Goal: Navigation & Orientation: Find specific page/section

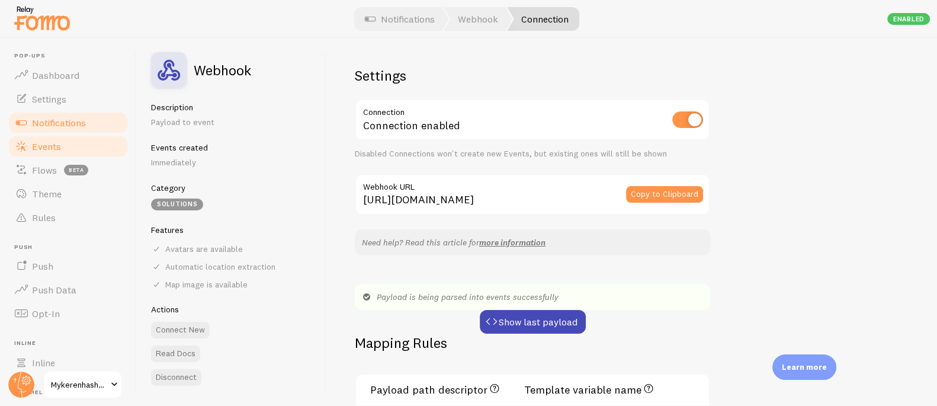
click at [56, 146] on span "Events" at bounding box center [46, 146] width 29 height 12
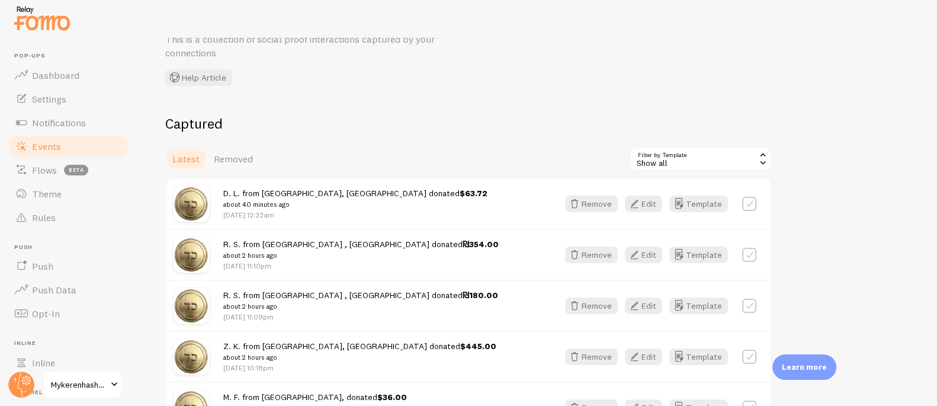
scroll to position [77, 0]
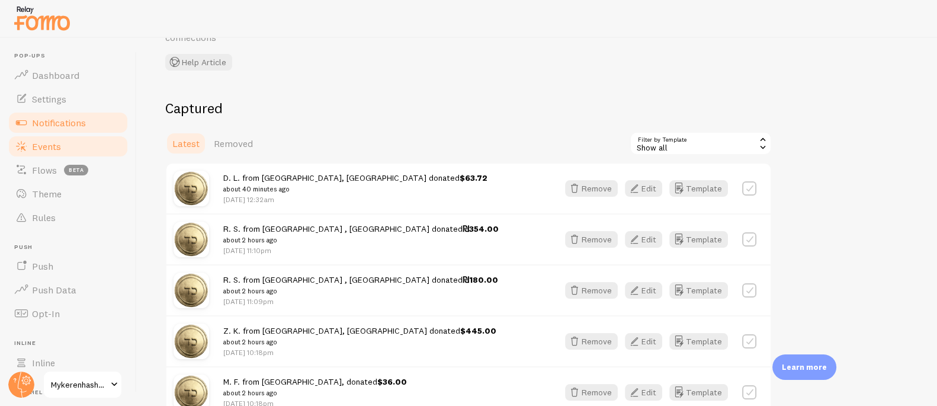
click at [79, 117] on span "Notifications" at bounding box center [59, 123] width 54 height 12
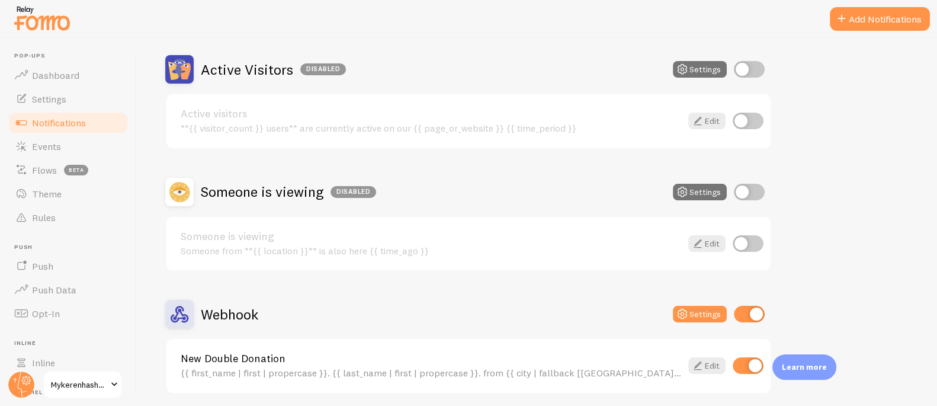
scroll to position [108, 0]
click at [59, 149] on span "Events" at bounding box center [46, 146] width 29 height 12
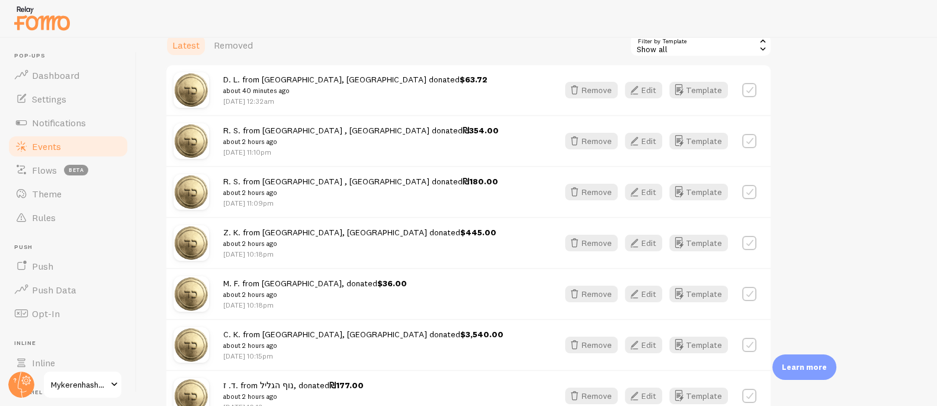
scroll to position [173, 0]
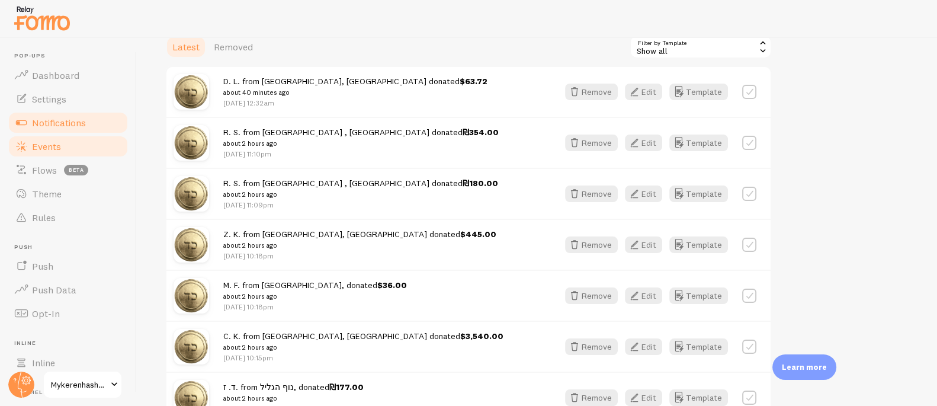
click at [54, 124] on span "Notifications" at bounding box center [59, 123] width 54 height 12
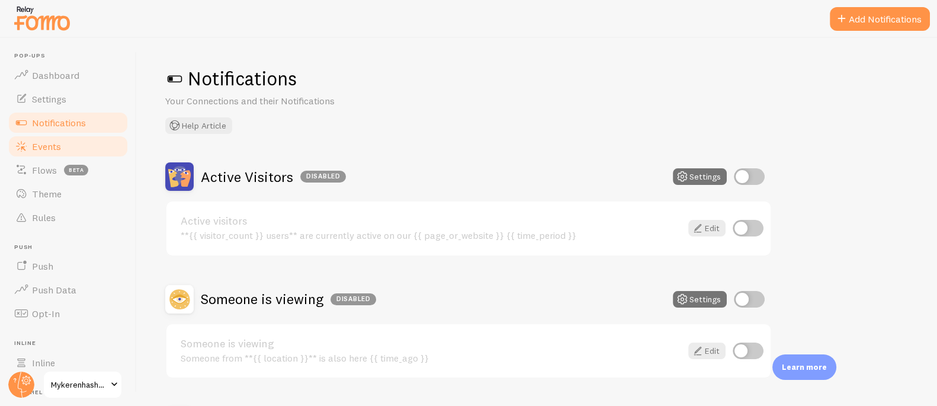
click at [43, 149] on span "Events" at bounding box center [46, 146] width 29 height 12
